Goal: Transaction & Acquisition: Purchase product/service

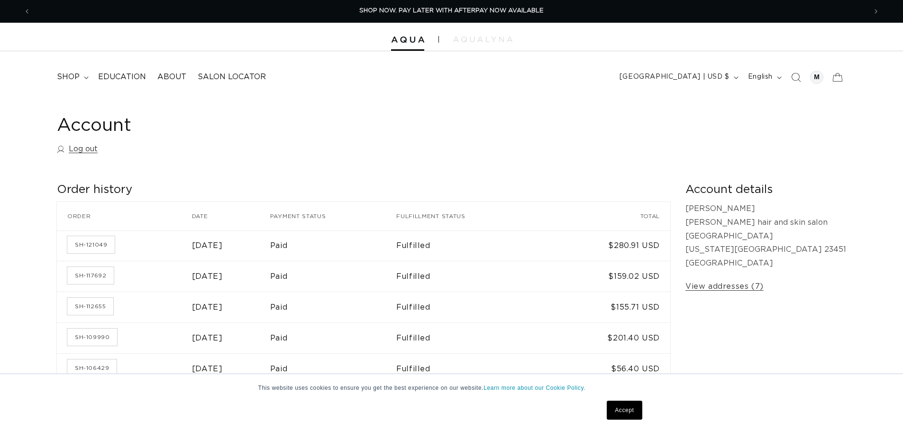
scroll to position [0, 836]
drag, startPoint x: 398, startPoint y: 38, endPoint x: 402, endPoint y: 8, distance: 31.0
click at [398, 38] on img at bounding box center [407, 40] width 33 height 7
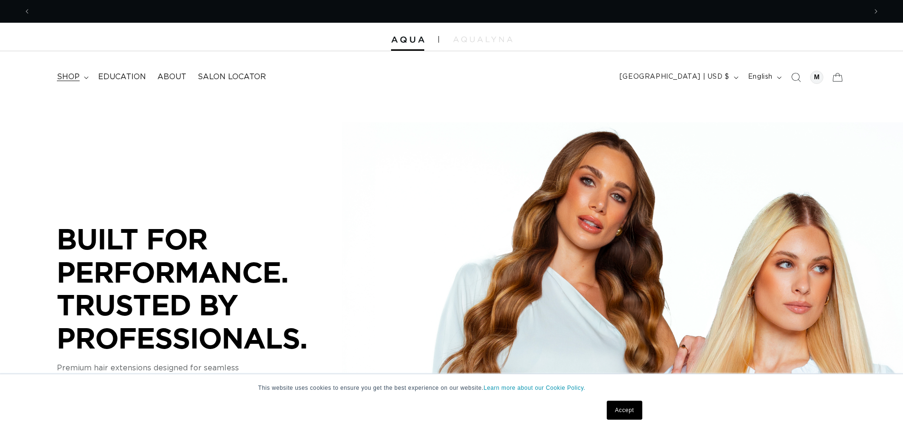
click at [82, 78] on summary "shop" at bounding box center [71, 76] width 41 height 21
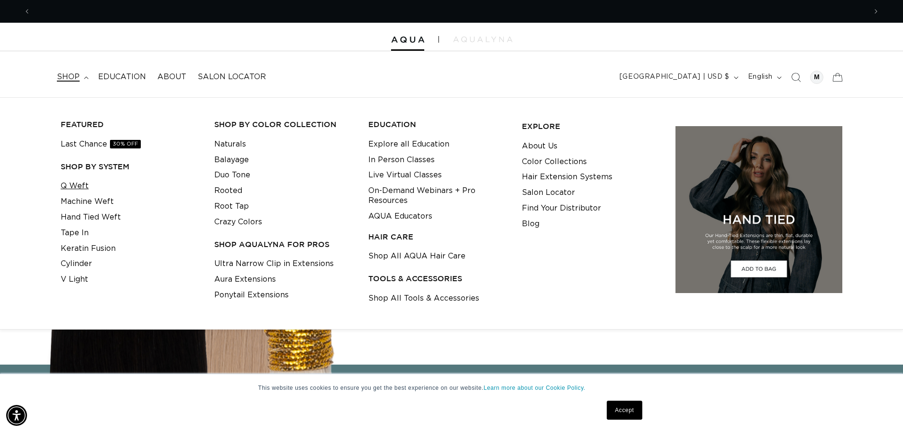
scroll to position [0, 1672]
click at [79, 183] on link "Q Weft" at bounding box center [75, 186] width 28 height 16
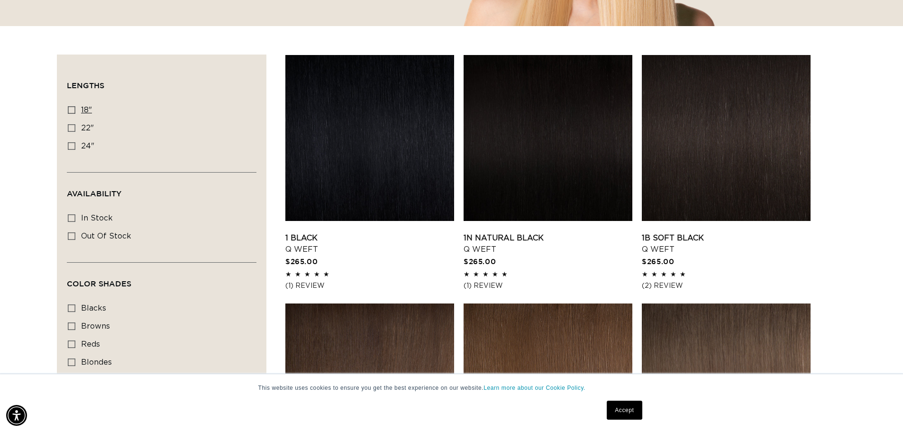
scroll to position [0, 836]
click at [84, 111] on span "18"" at bounding box center [86, 110] width 11 height 8
click at [75, 111] on input "18" 18" (5 products)" at bounding box center [72, 110] width 8 height 8
checkbox input "true"
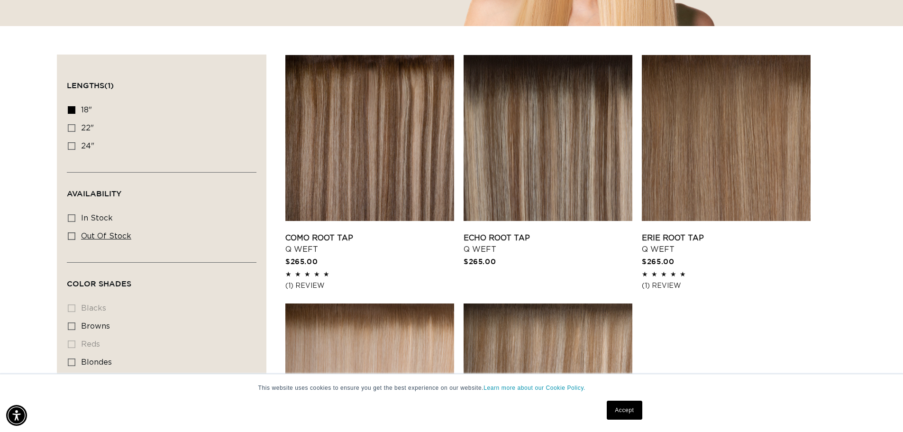
scroll to position [0, 1672]
click at [106, 221] on span "In stock" at bounding box center [97, 218] width 32 height 8
click at [74, 218] on icon at bounding box center [72, 218] width 8 height 8
click at [74, 218] on input "In stock In stock (4 products)" at bounding box center [72, 218] width 8 height 8
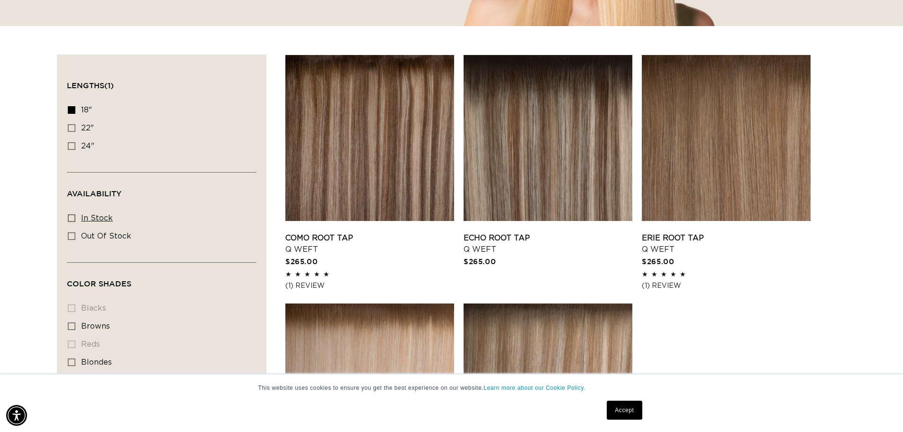
checkbox input "true"
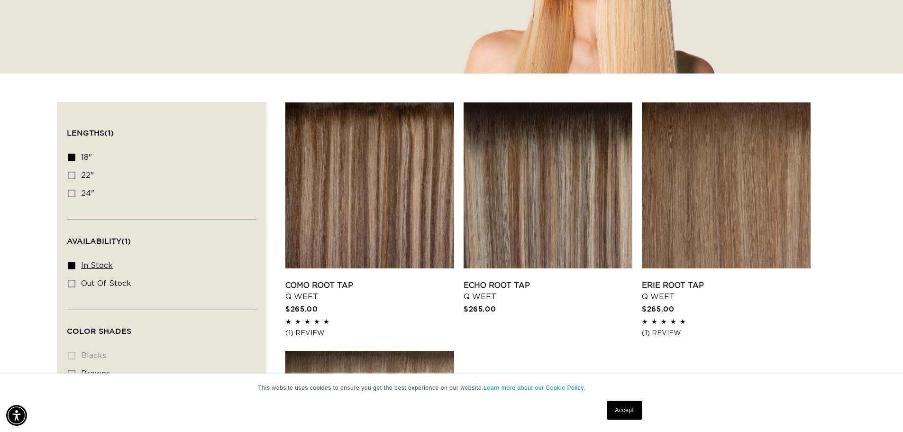
click at [91, 264] on span "In stock" at bounding box center [97, 266] width 32 height 8
click at [75, 264] on input "In stock In stock (4 products)" at bounding box center [72, 266] width 8 height 8
checkbox input "false"
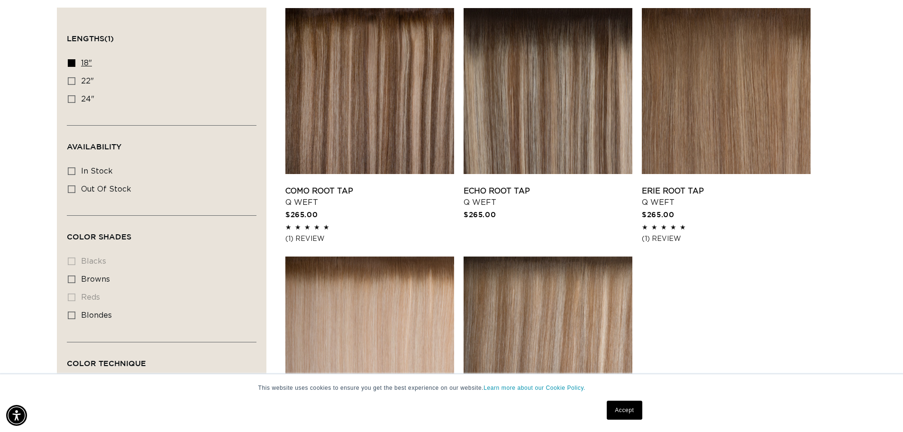
scroll to position [332, 0]
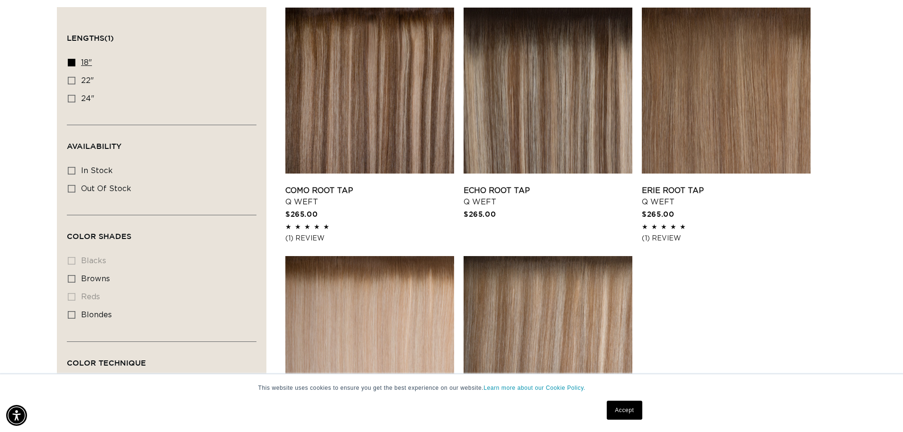
click at [83, 62] on span "18"" at bounding box center [86, 63] width 11 height 8
click at [75, 62] on input "18" 18" (5 products)" at bounding box center [72, 63] width 8 height 8
checkbox input "false"
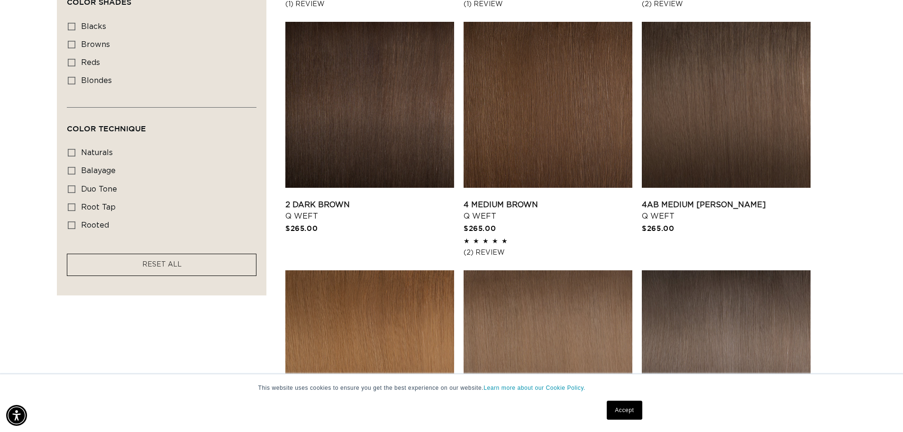
scroll to position [616, 0]
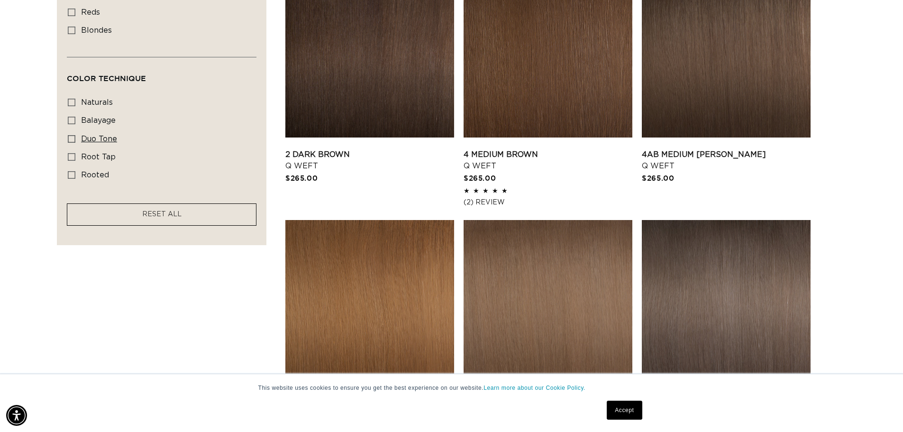
click at [101, 137] on span "duo tone" at bounding box center [99, 139] width 36 height 8
click at [75, 137] on input "duo tone duo tone (5 products)" at bounding box center [72, 139] width 8 height 8
checkbox input "true"
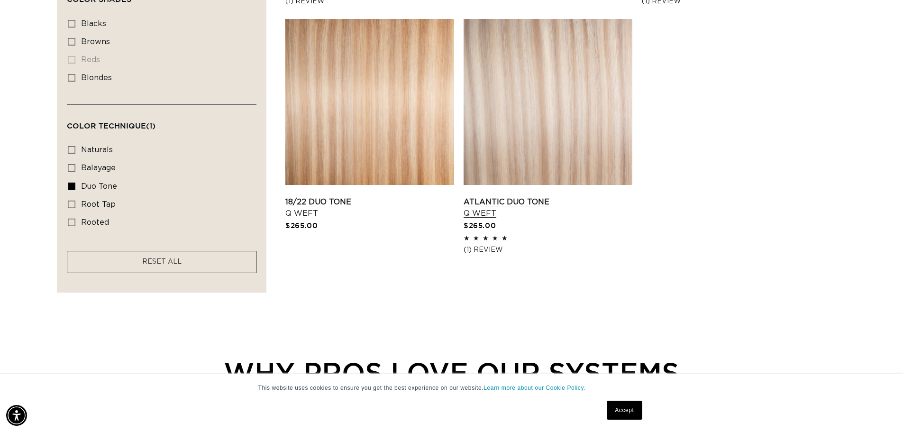
click at [577, 196] on link "Atlantic Duo Tone Q Weft" at bounding box center [548, 207] width 169 height 23
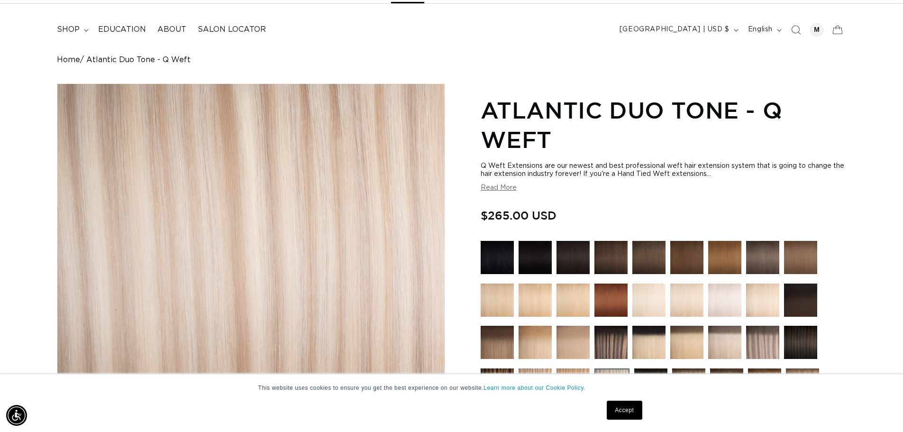
scroll to position [0, 1672]
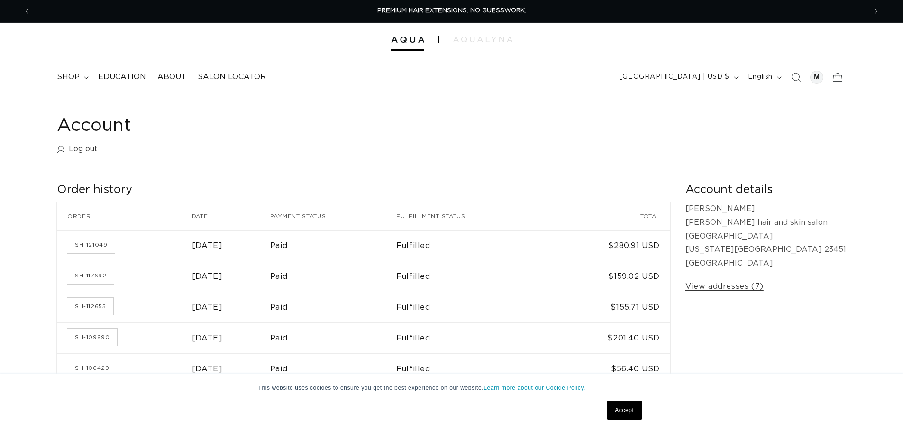
click at [88, 77] on summary "shop" at bounding box center [71, 76] width 41 height 21
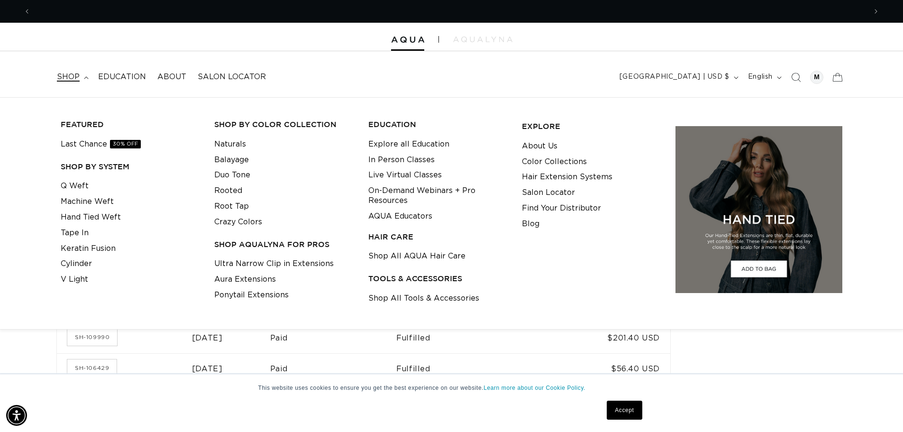
scroll to position [0, 836]
click at [78, 190] on link "Q Weft" at bounding box center [75, 186] width 28 height 16
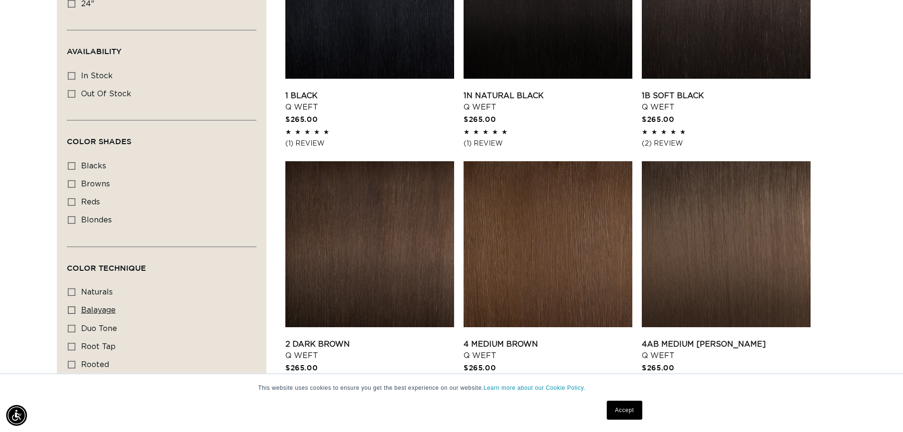
scroll to position [0, 836]
click at [89, 223] on span "blondes" at bounding box center [96, 220] width 31 height 8
click at [75, 223] on input "blondes blondes (27 products)" at bounding box center [72, 220] width 8 height 8
checkbox input "true"
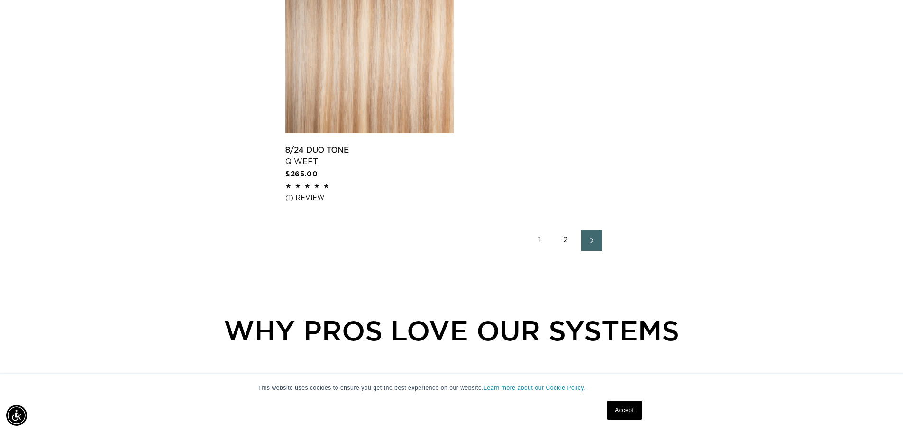
scroll to position [1565, 0]
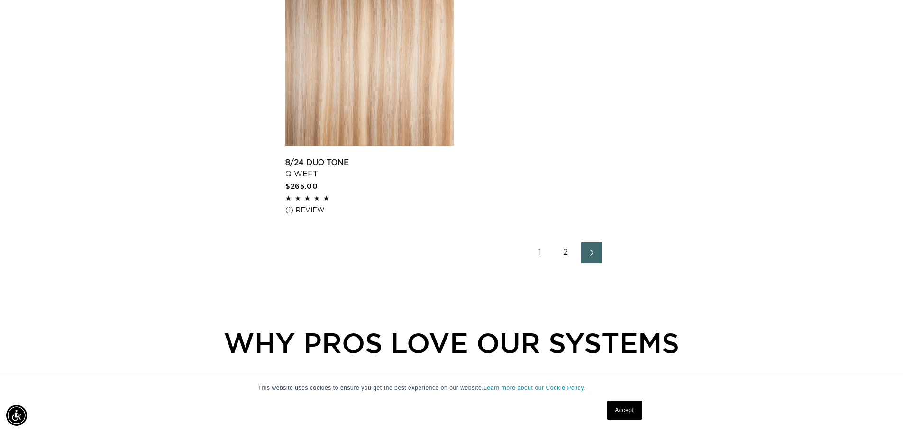
click at [563, 252] on link "2" at bounding box center [566, 252] width 21 height 21
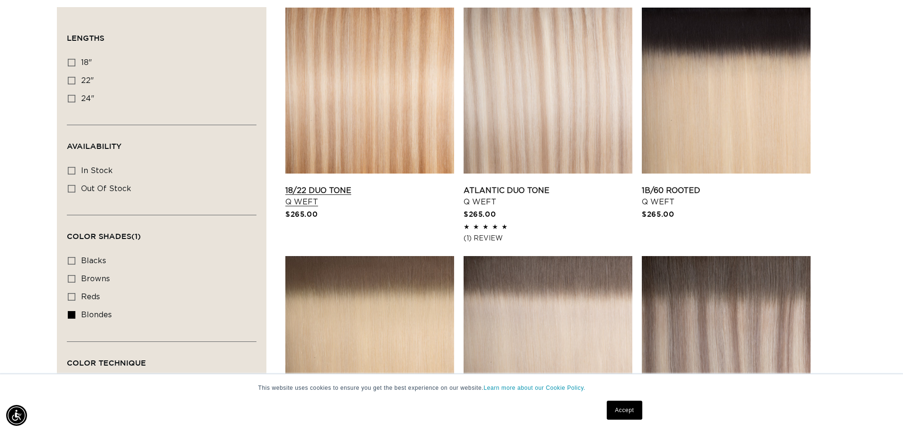
scroll to position [0, 836]
click at [390, 185] on link "18/22 Duo Tone Q Weft" at bounding box center [369, 196] width 169 height 23
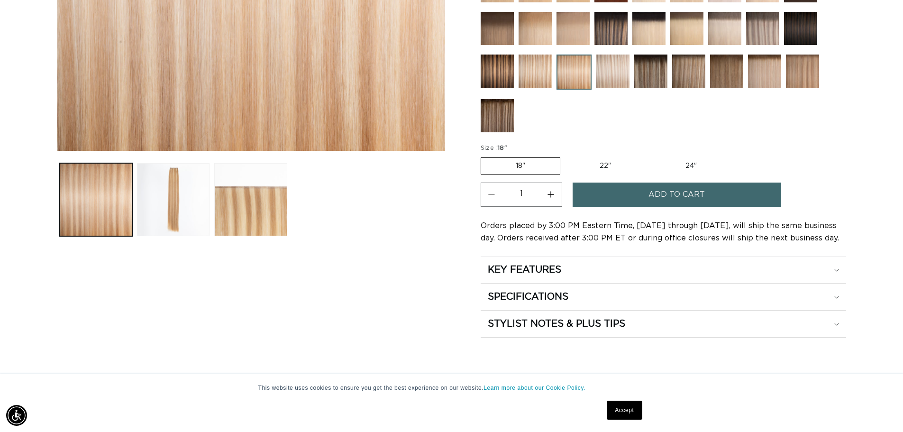
click at [727, 191] on button "Add to cart" at bounding box center [677, 195] width 209 height 24
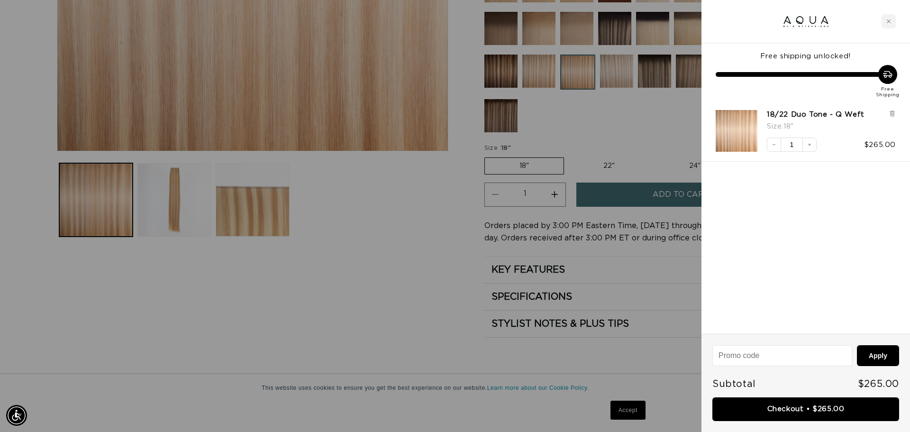
scroll to position [0, 843]
